Goal: Obtain resource: Download file/media

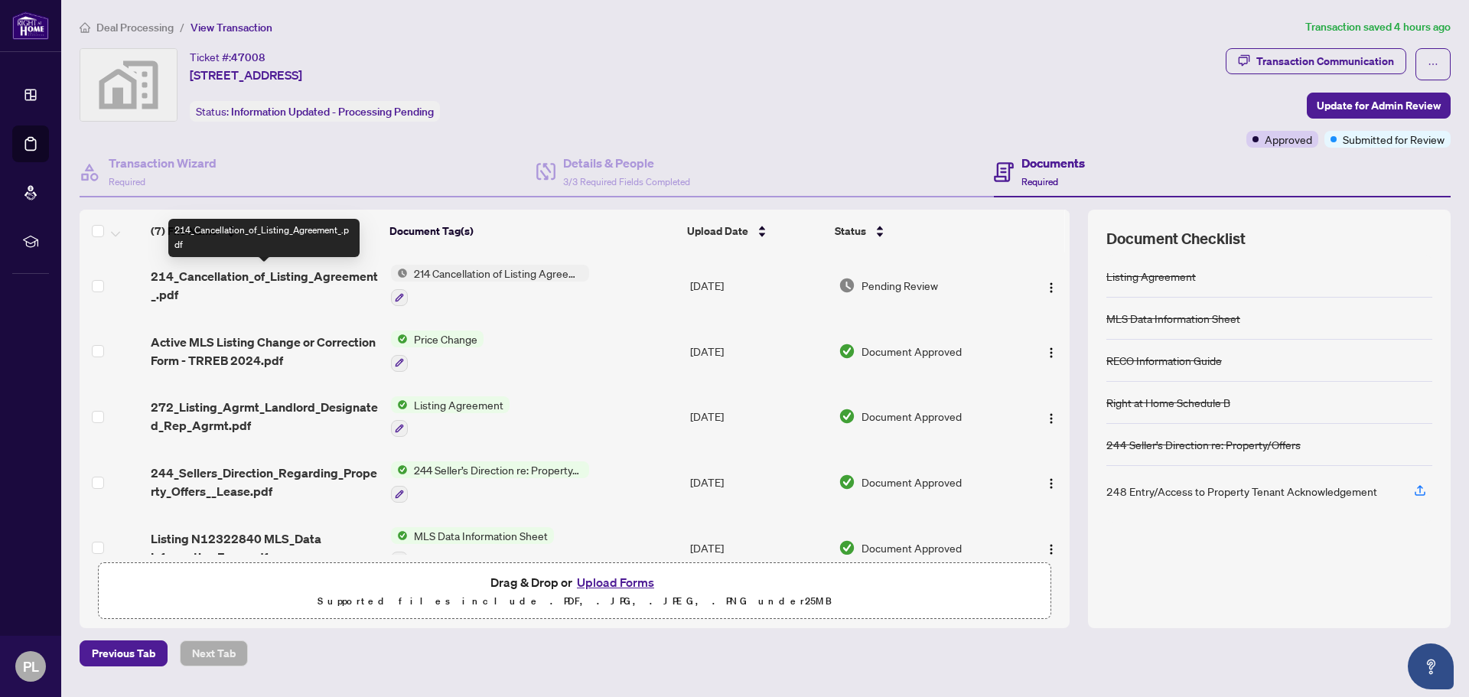
click at [315, 285] on span "214_Cancellation_of_Listing_Agreement_.pdf" at bounding box center [264, 285] width 227 height 37
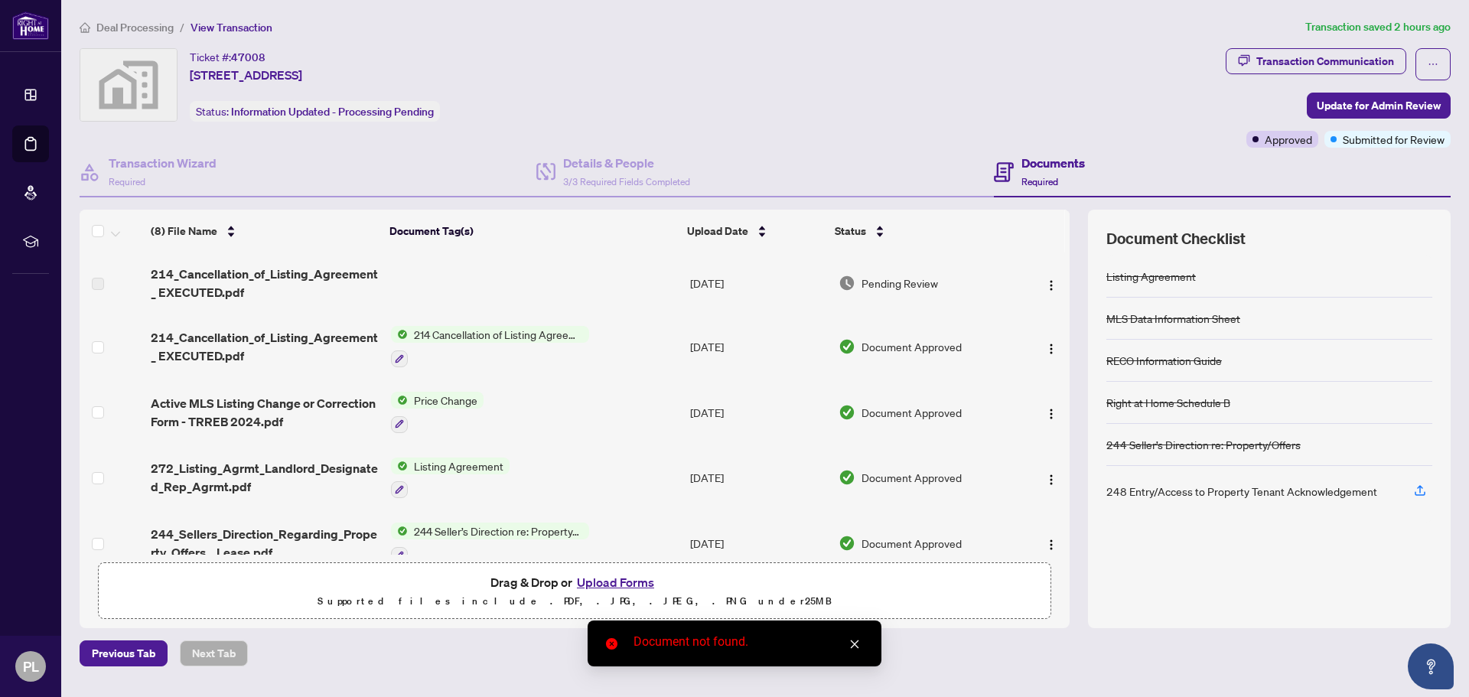
click at [462, 330] on span "214 Cancellation of Listing Agreement - Authority to Offer for Lease" at bounding box center [498, 334] width 181 height 17
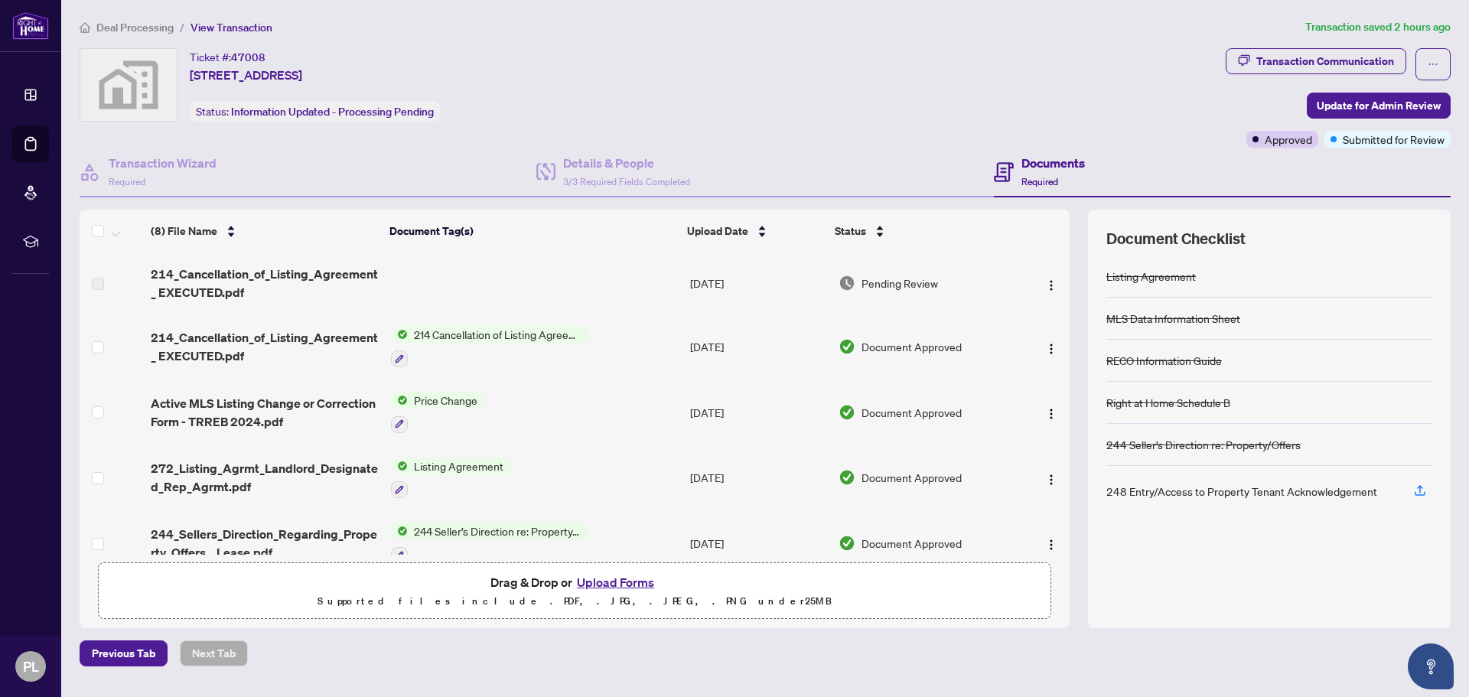
click at [938, 348] on span "Document Approved" at bounding box center [912, 346] width 100 height 17
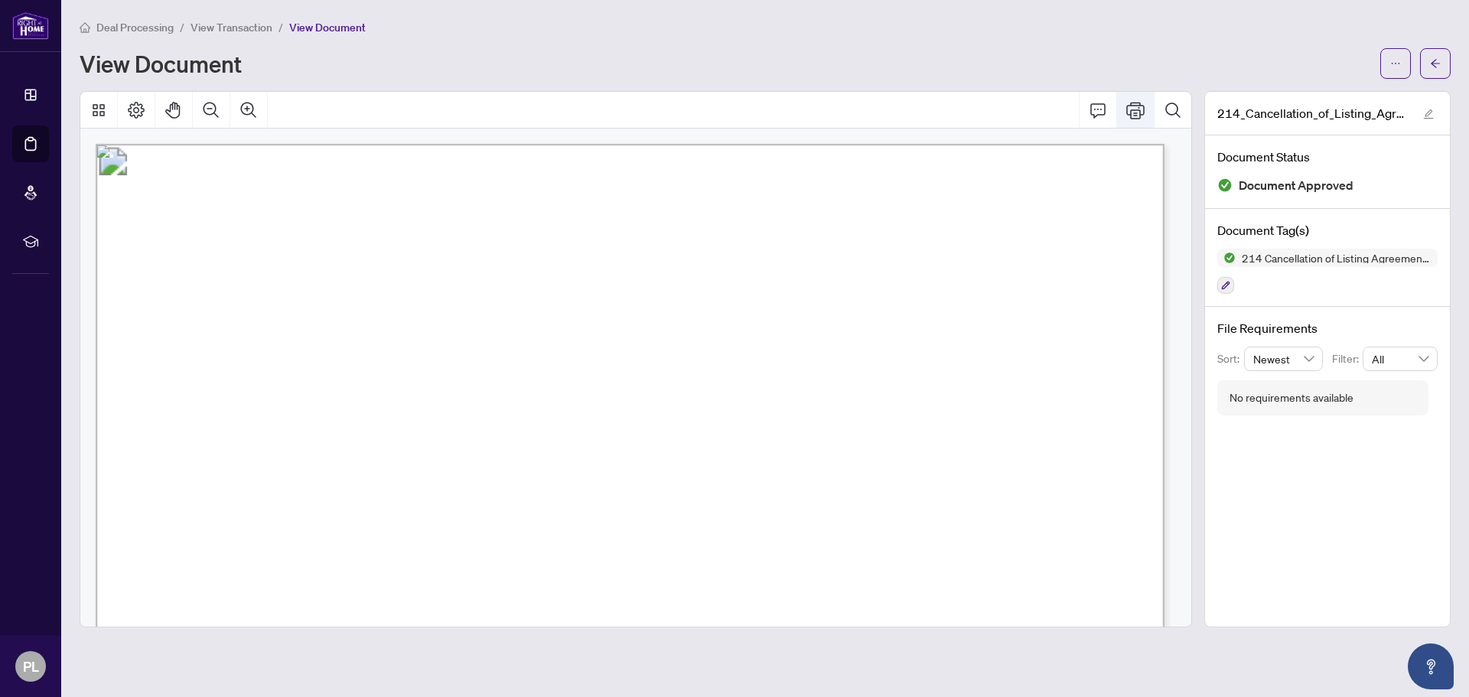
click at [1133, 106] on icon "Print" at bounding box center [1135, 110] width 18 height 18
